Goal: Navigation & Orientation: Go to known website

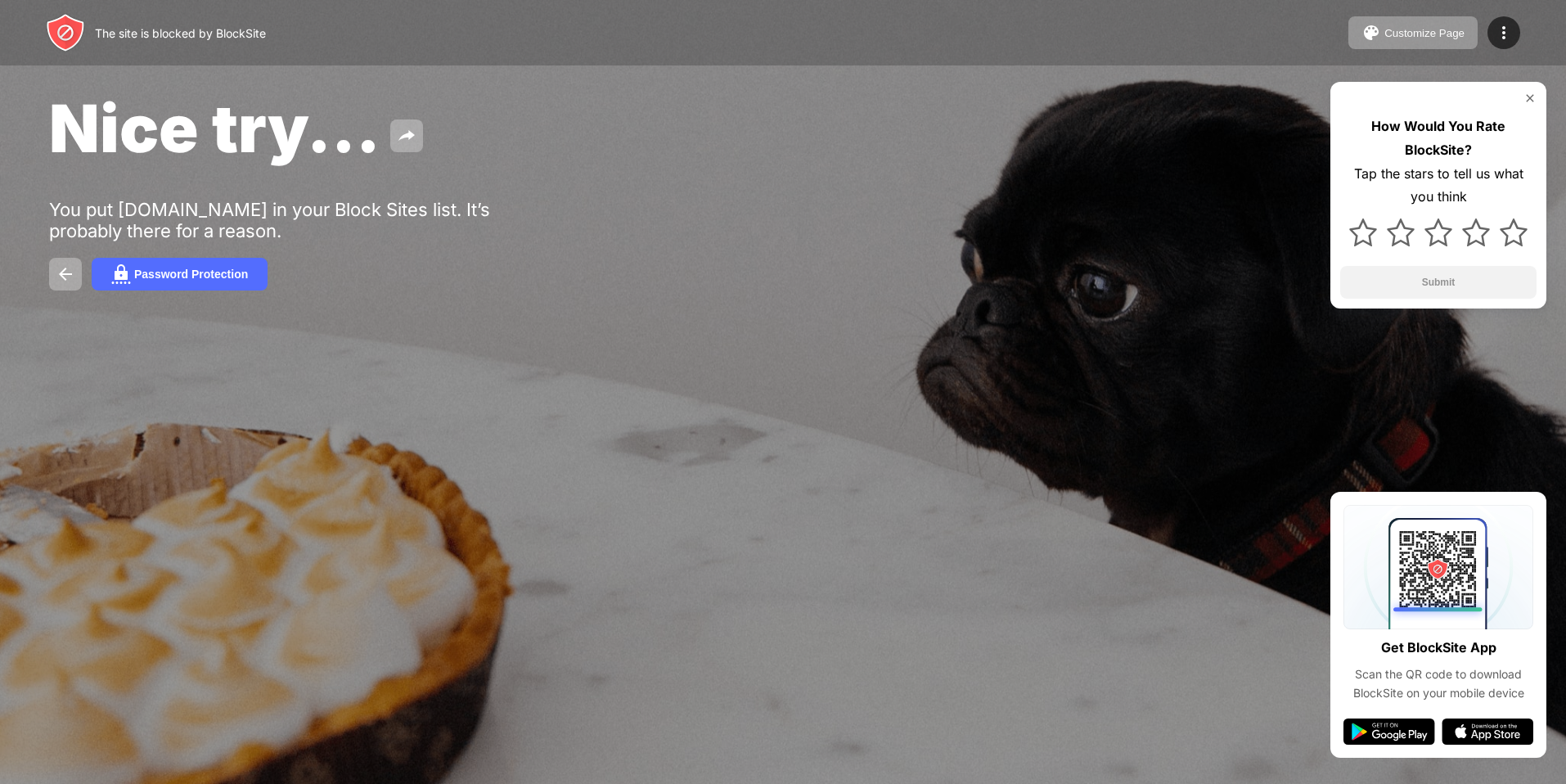
click at [622, 343] on div "Nice try... You put facebook.com in your Block Sites list. It’s probably there …" at bounding box center [783, 189] width 1566 height 378
